Goal: Navigation & Orientation: Find specific page/section

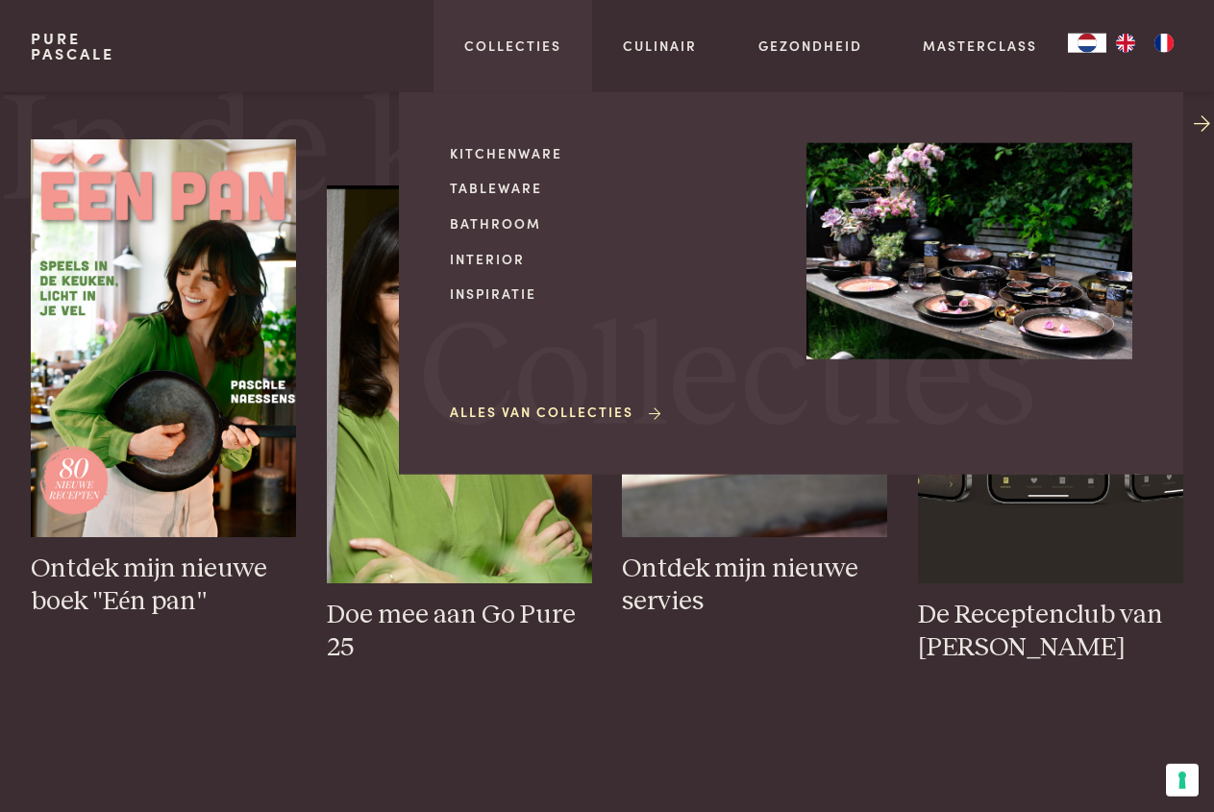
scroll to position [784, 0]
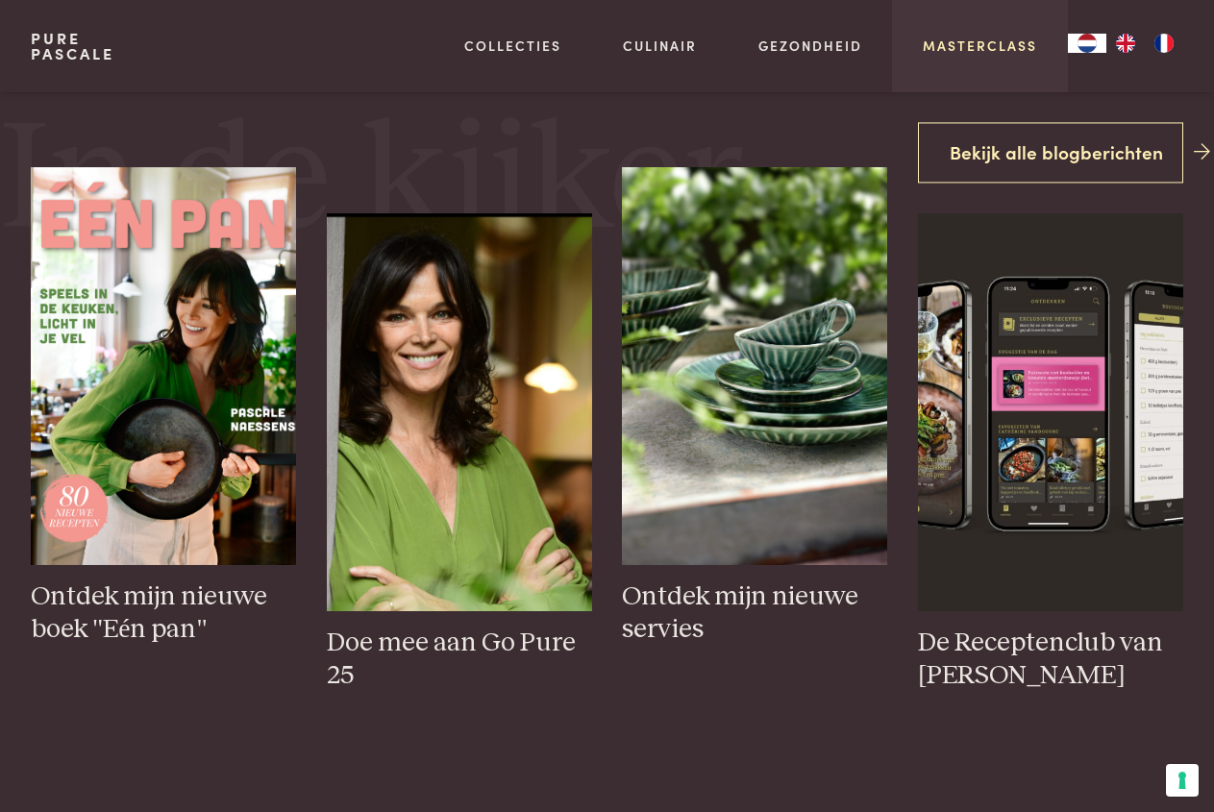
click at [937, 56] on link "Masterclass" at bounding box center [980, 46] width 114 height 20
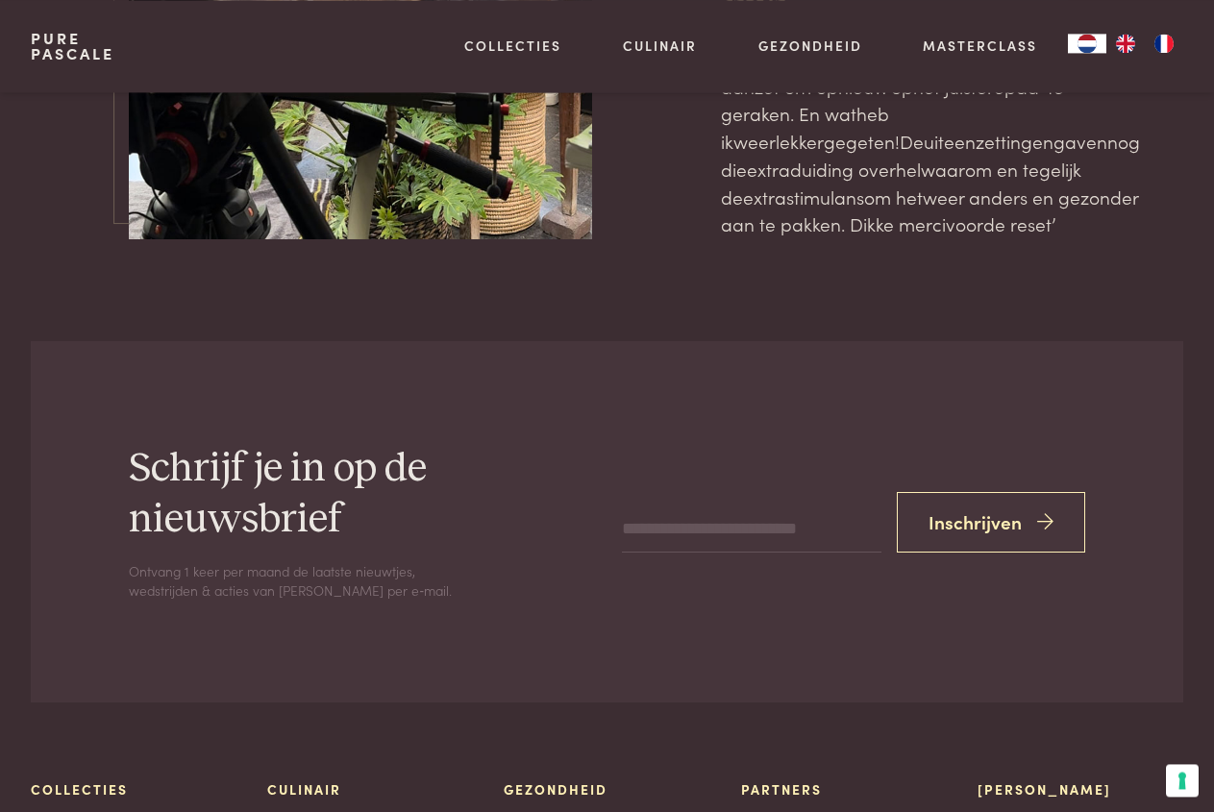
scroll to position [6273, 0]
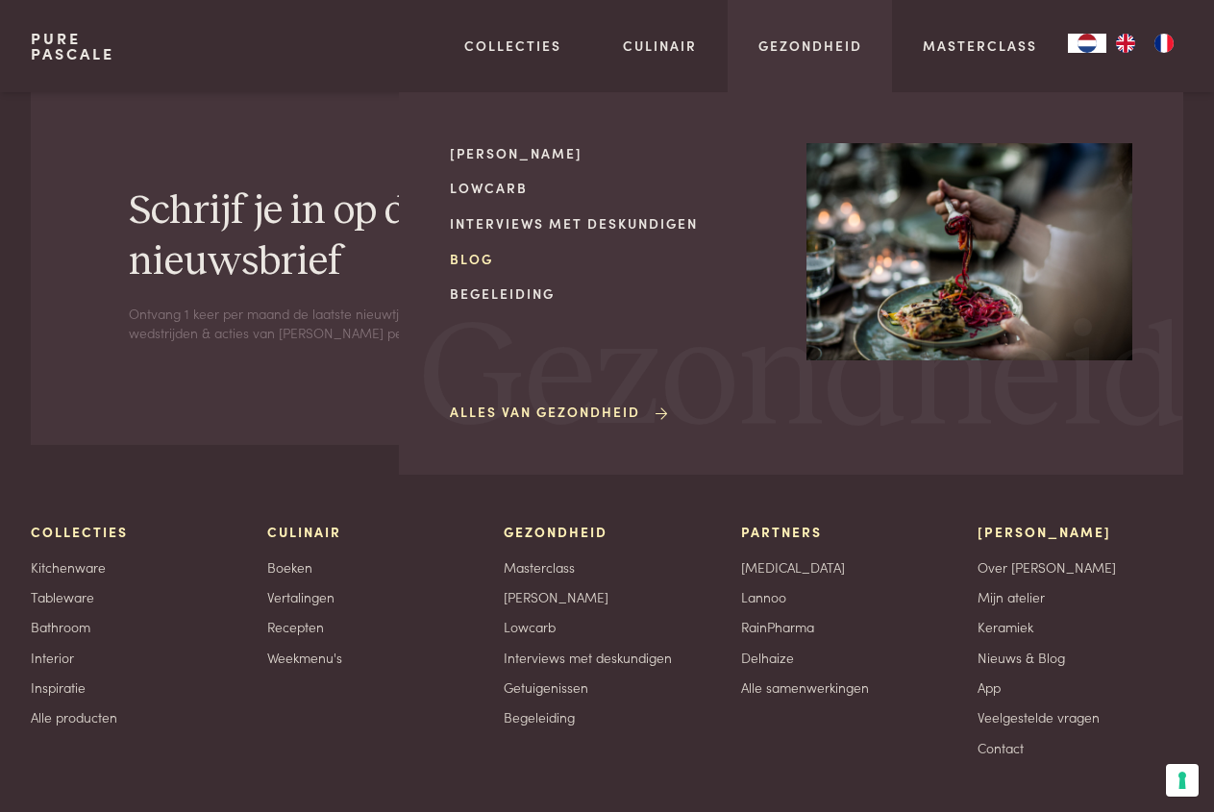
click at [468, 258] on link "Blog" at bounding box center [613, 259] width 326 height 20
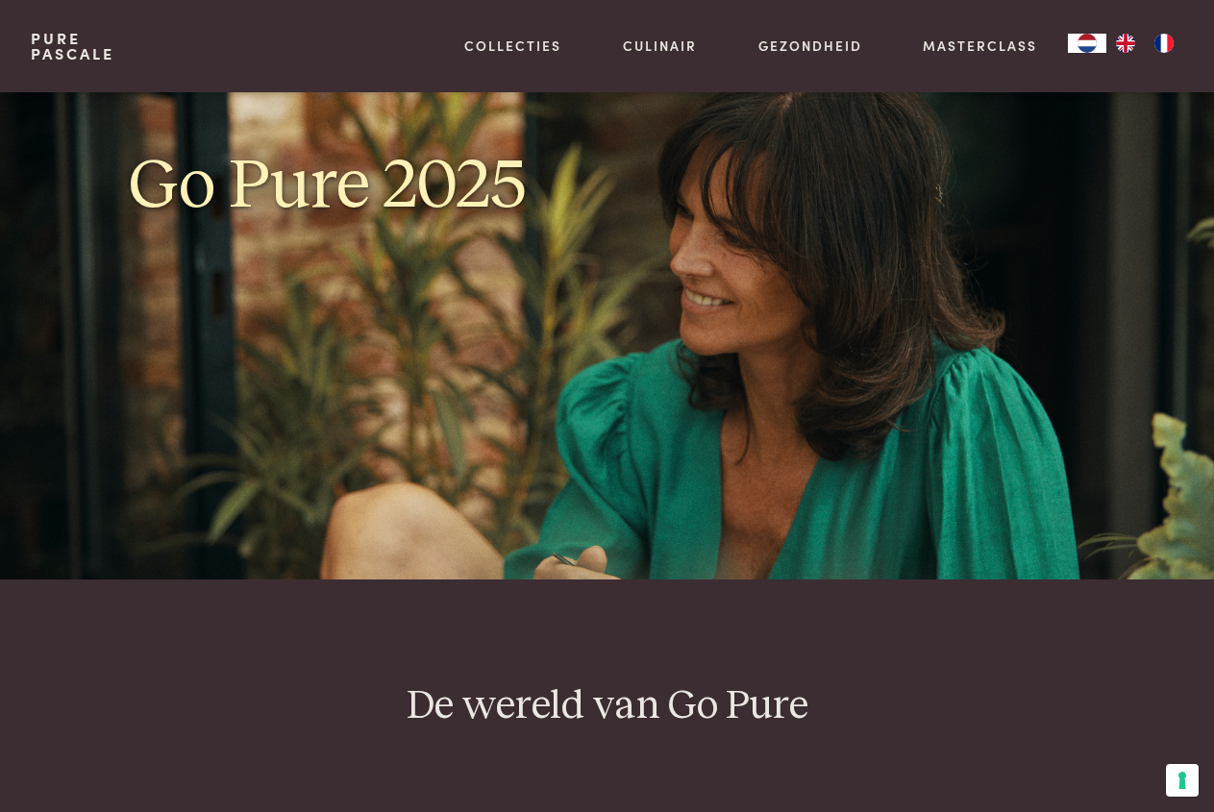
scroll to position [6273, 0]
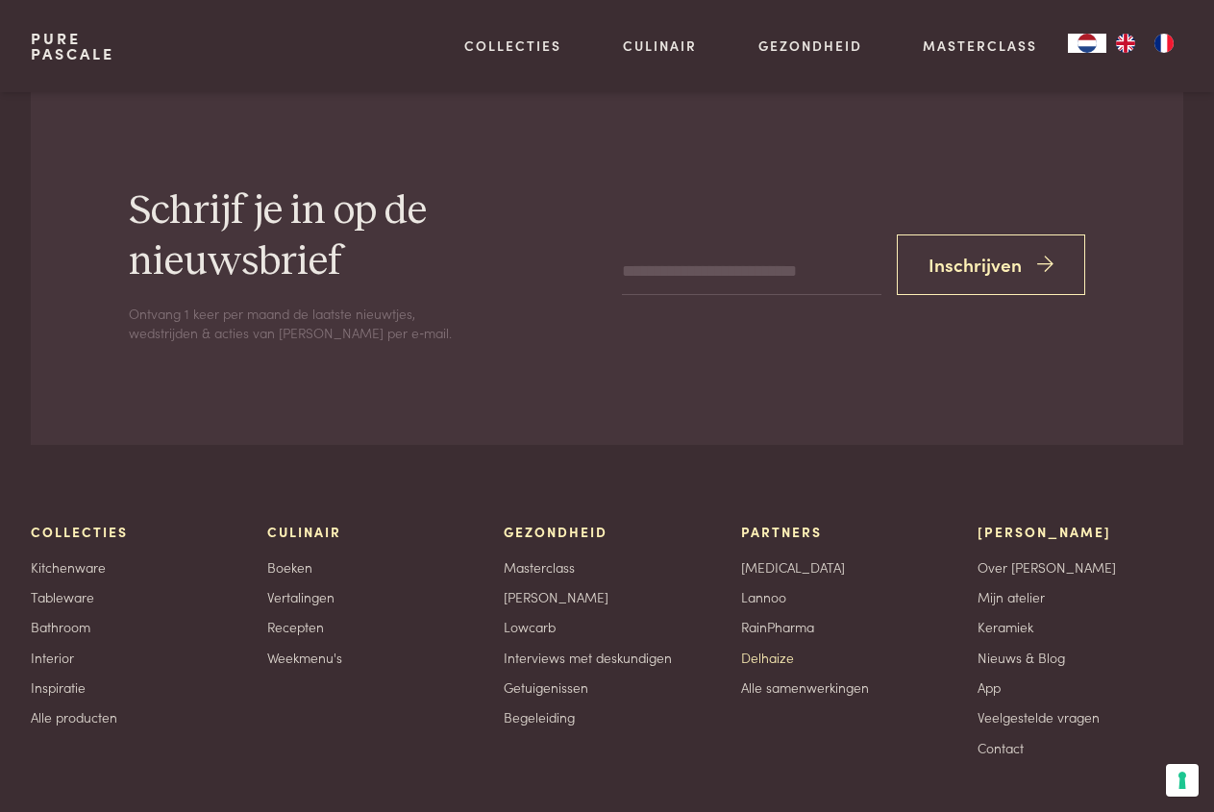
click at [765, 648] on link "Delhaize" at bounding box center [767, 658] width 53 height 20
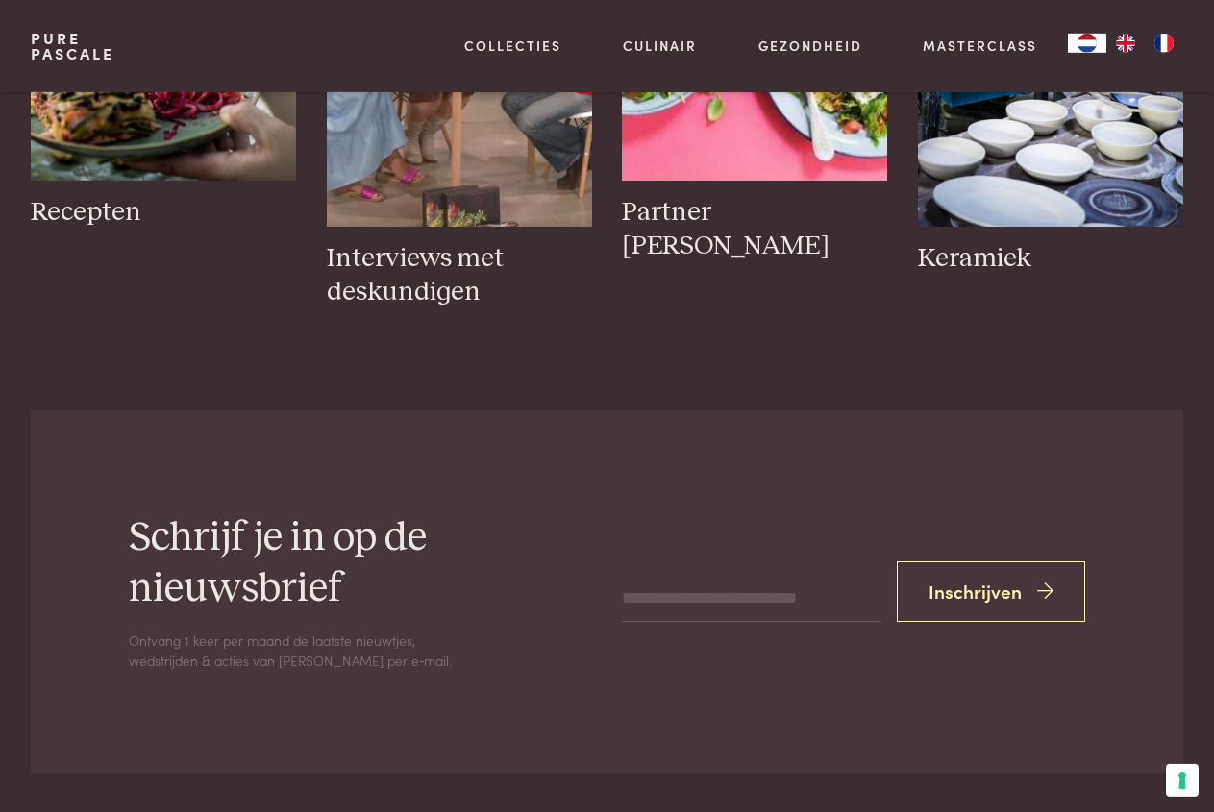
scroll to position [3039, 0]
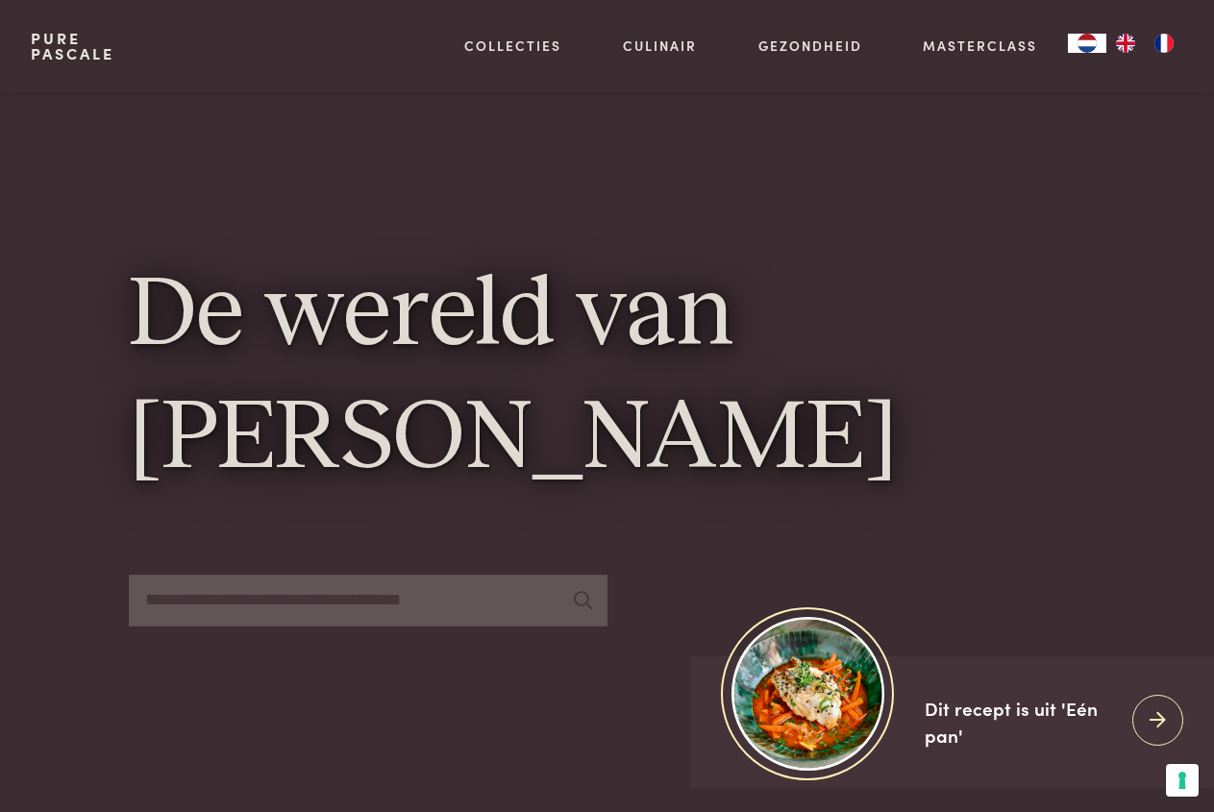
scroll to position [201, 0]
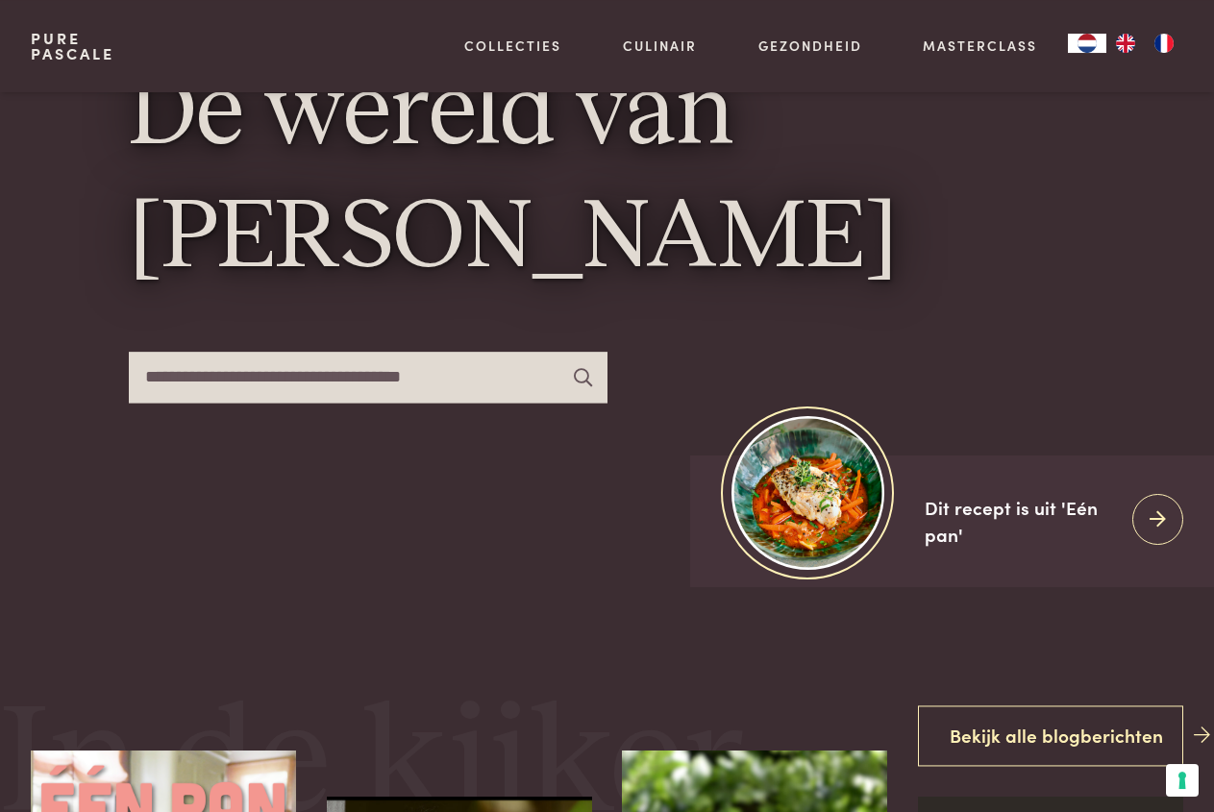
click at [26, 1] on div "Pure Pascale Collecties Kitchenware Tableware Bathroom Interior Inspiratie Alle…" at bounding box center [607, 46] width 1214 height 92
